Goal: Entertainment & Leisure: Browse casually

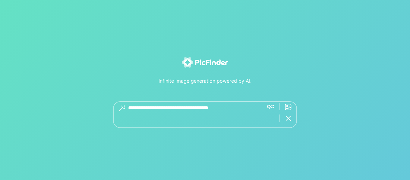
click at [236, 109] on textarea at bounding box center [193, 115] width 131 height 27
type textarea "**********"
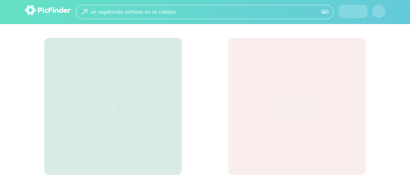
click at [272, 24] on div "**********" at bounding box center [205, 12] width 410 height 24
